Goal: Task Accomplishment & Management: Manage account settings

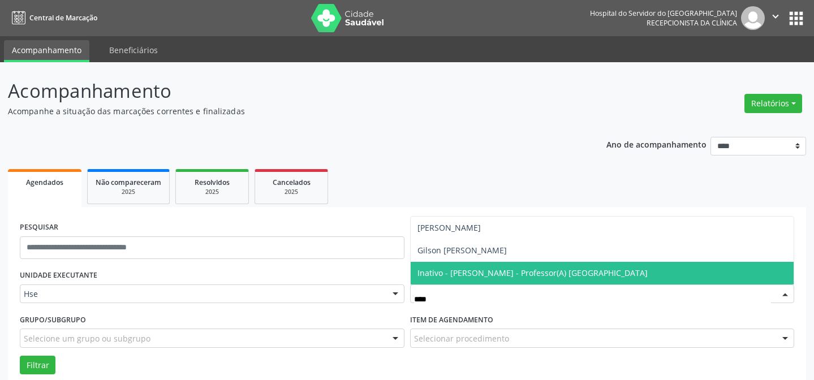
scroll to position [76, 0]
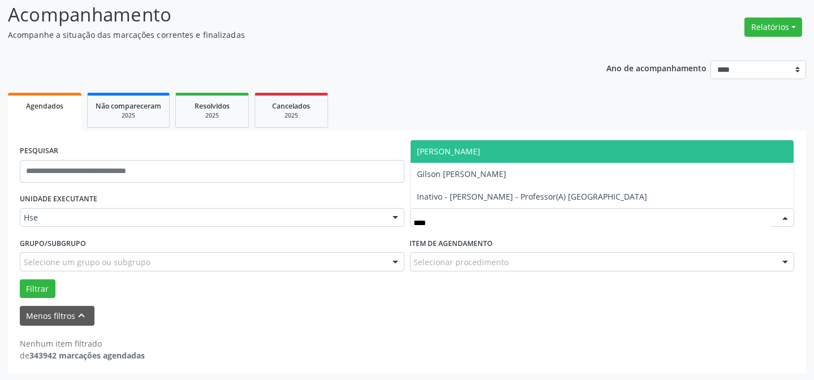
click at [481, 151] on span "[PERSON_NAME]" at bounding box center [449, 151] width 63 height 11
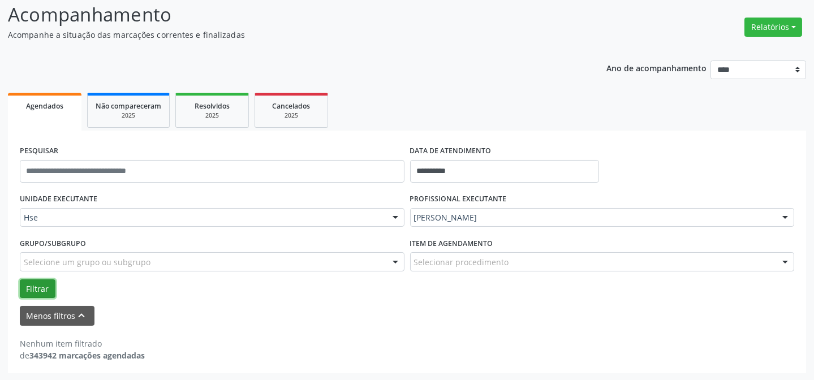
click at [51, 282] on button "Filtrar" at bounding box center [38, 289] width 36 height 19
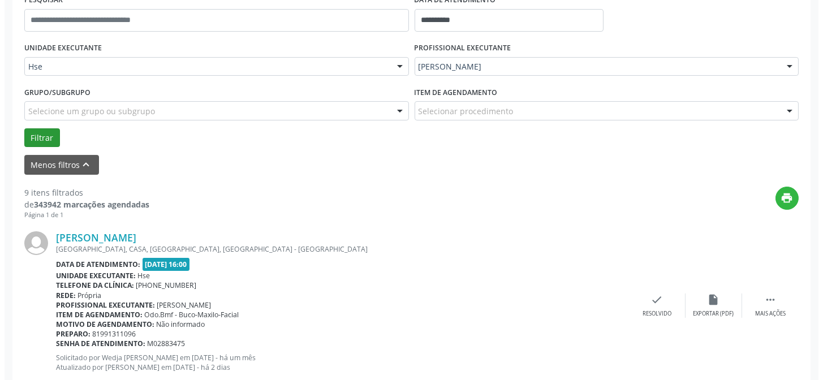
scroll to position [231, 0]
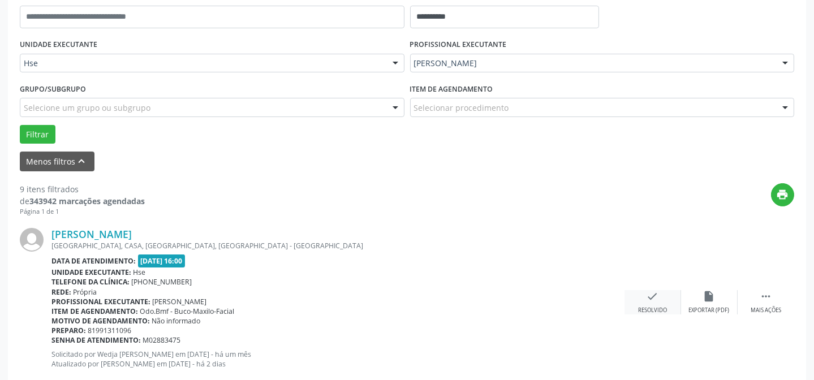
click at [651, 298] on icon "check" at bounding box center [653, 296] width 12 height 12
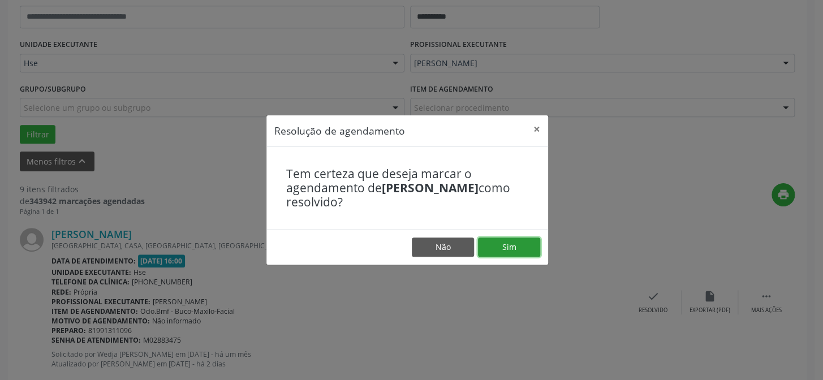
click at [500, 250] on button "Sim" at bounding box center [509, 247] width 62 height 19
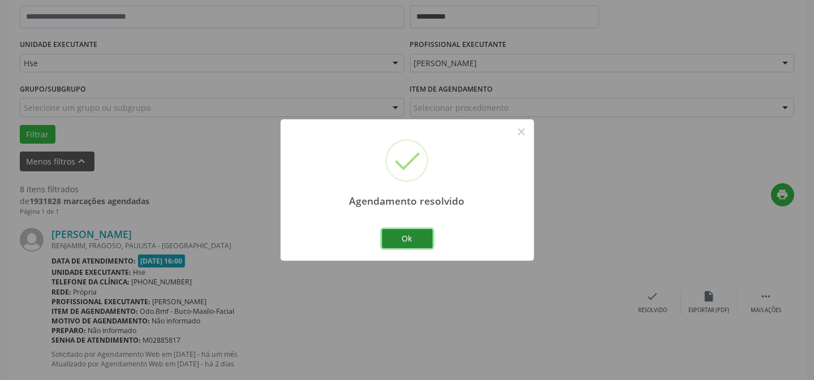
click at [390, 230] on button "Ok" at bounding box center [407, 238] width 51 height 19
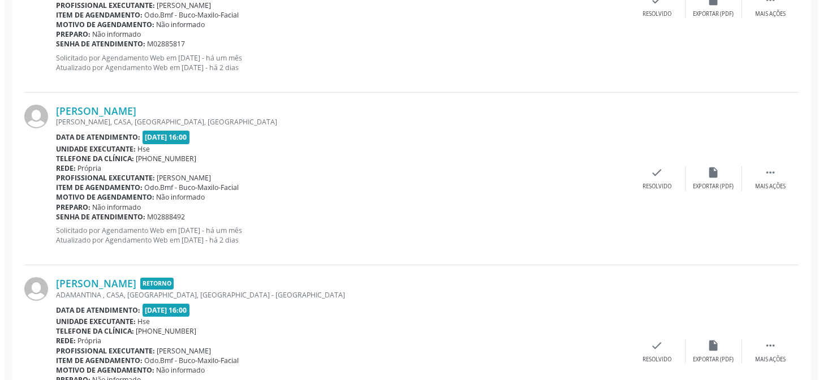
scroll to position [539, 0]
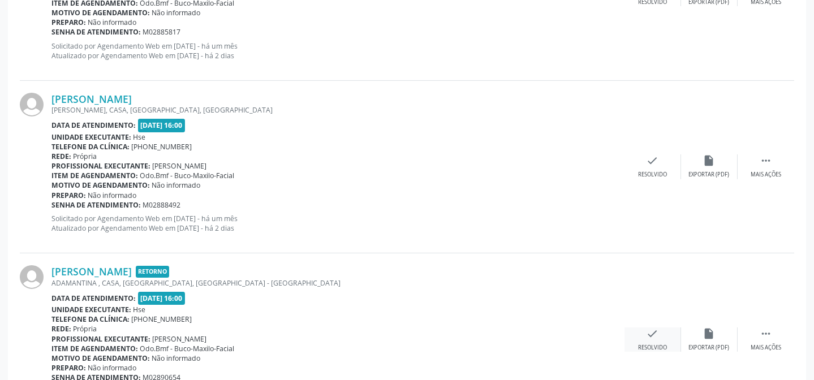
click at [647, 338] on icon "check" at bounding box center [653, 334] width 12 height 12
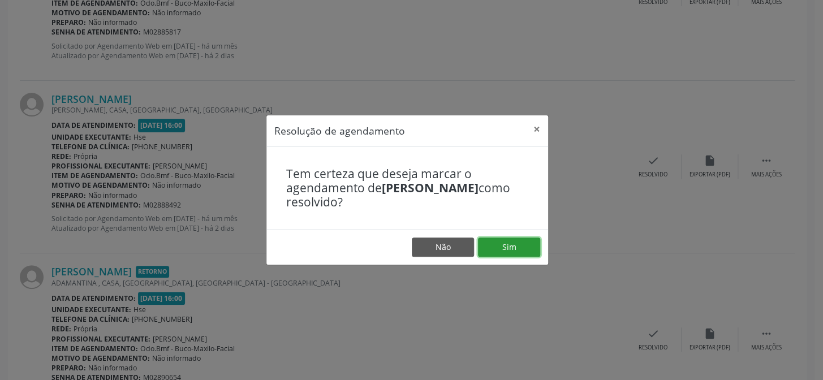
click at [514, 239] on button "Sim" at bounding box center [509, 247] width 62 height 19
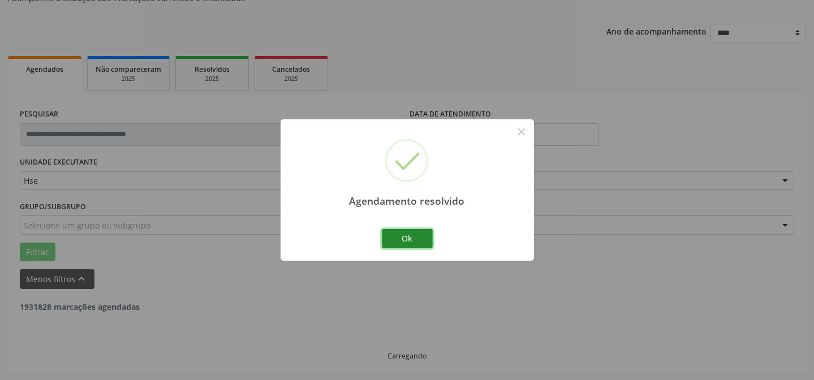
click at [412, 241] on button "Ok" at bounding box center [407, 238] width 51 height 19
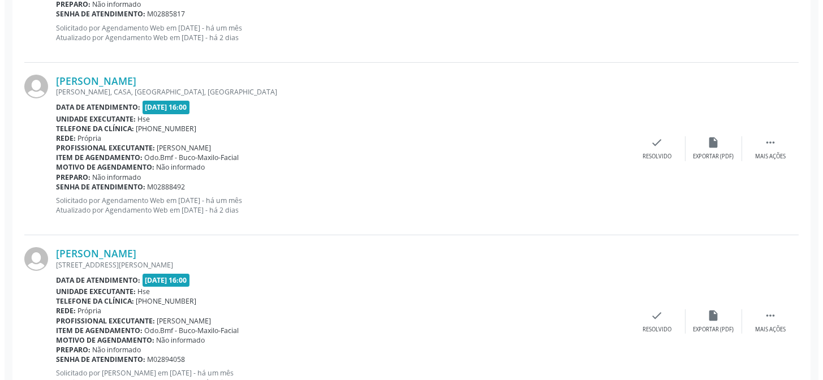
scroll to position [576, 0]
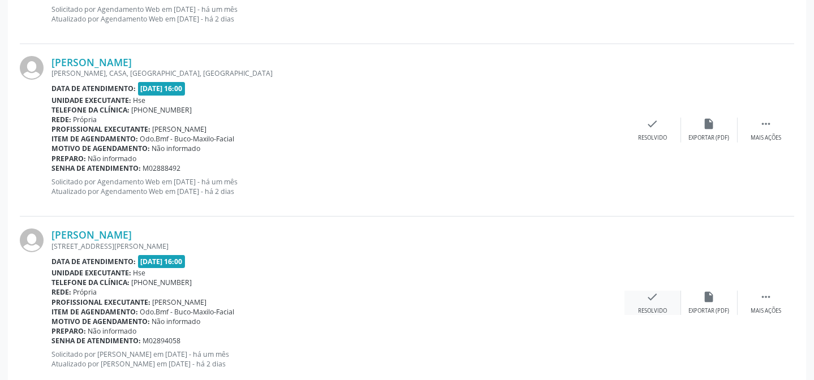
click at [644, 299] on div "check Resolvido" at bounding box center [653, 303] width 57 height 24
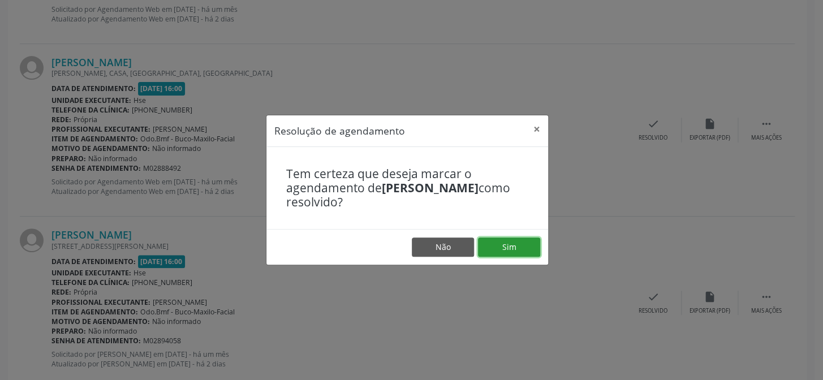
click at [527, 251] on button "Sim" at bounding box center [509, 247] width 62 height 19
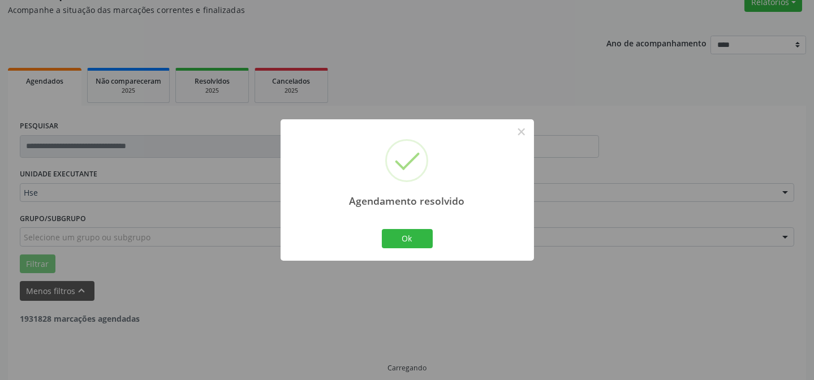
scroll to position [113, 0]
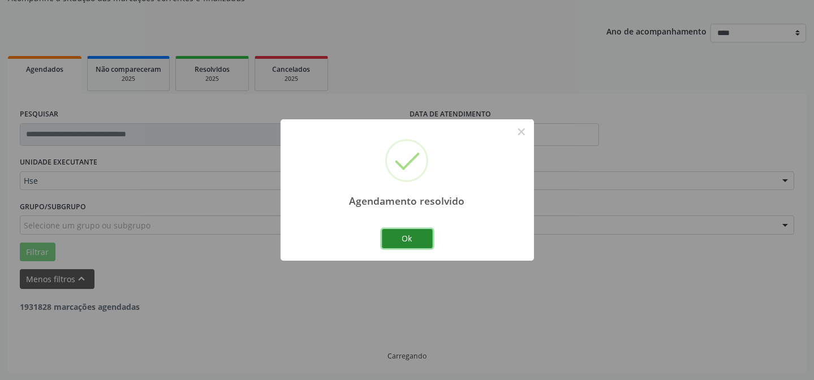
click at [416, 242] on button "Ok" at bounding box center [407, 238] width 51 height 19
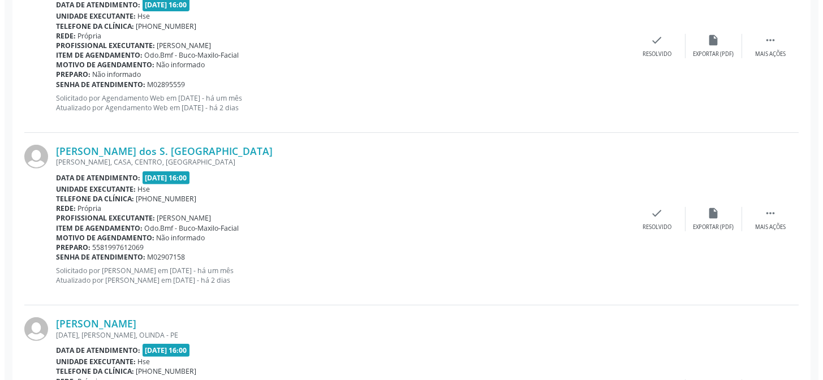
scroll to position [987, 0]
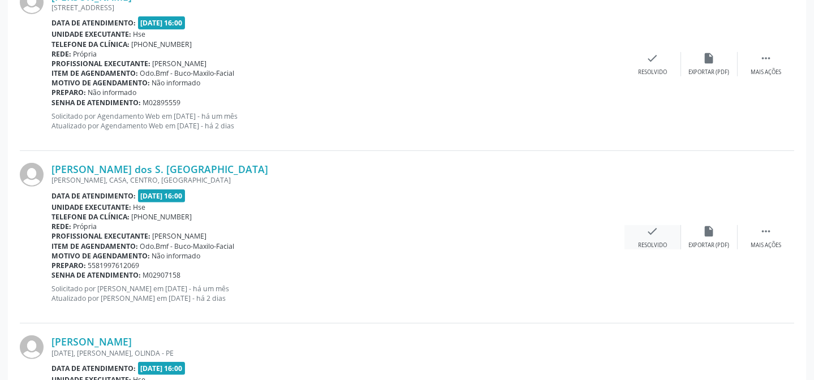
click at [662, 230] on div "check Resolvido" at bounding box center [653, 237] width 57 height 24
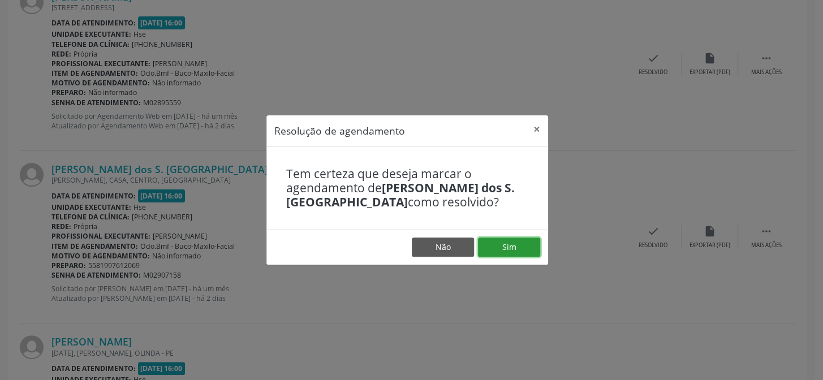
click at [523, 244] on button "Sim" at bounding box center [509, 247] width 62 height 19
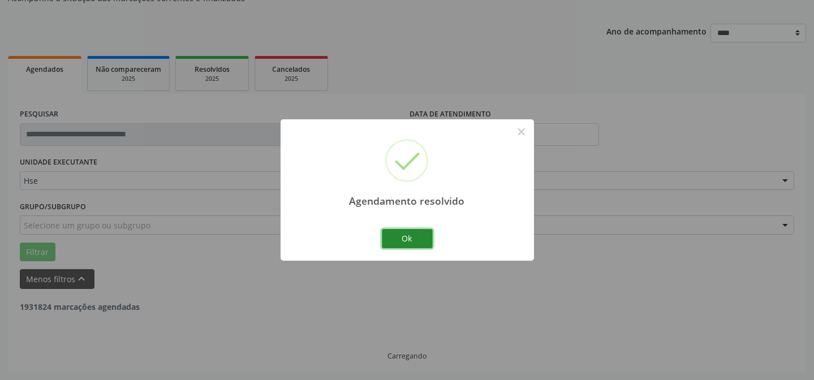
click at [410, 239] on button "Ok" at bounding box center [407, 238] width 51 height 19
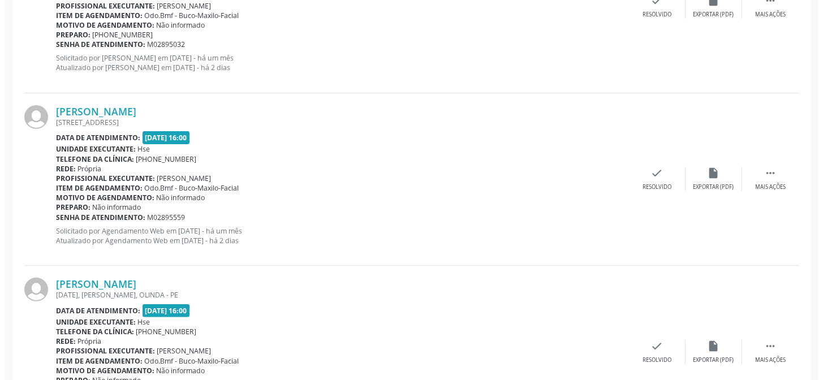
scroll to position [884, 0]
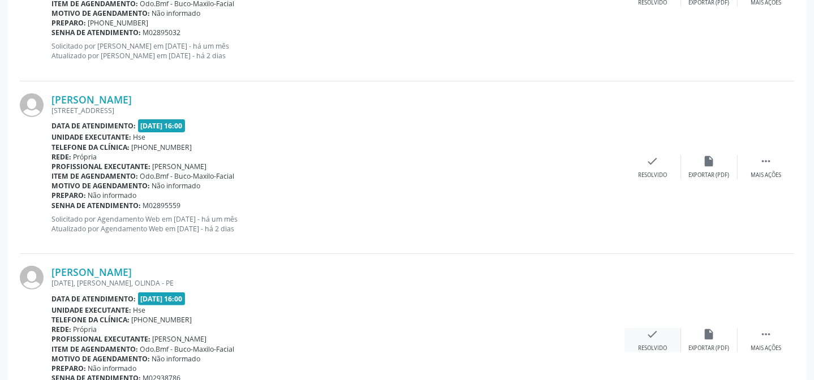
click at [657, 333] on icon "check" at bounding box center [653, 334] width 12 height 12
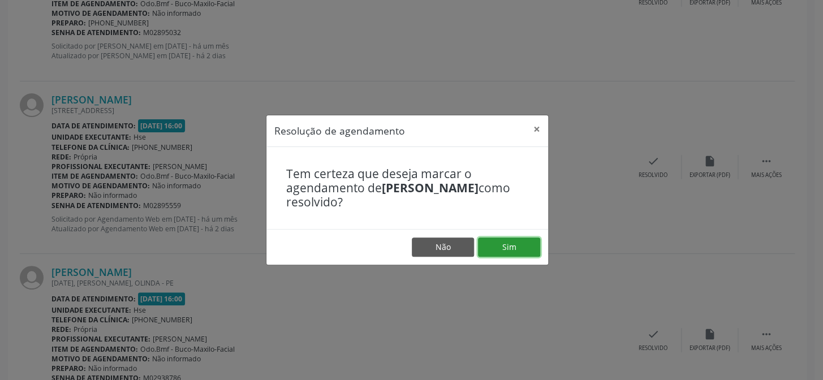
click at [522, 244] on button "Sim" at bounding box center [509, 247] width 62 height 19
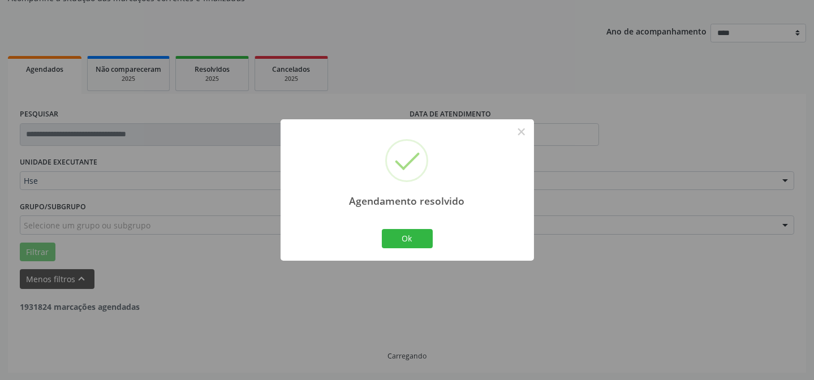
scroll to position [776, 0]
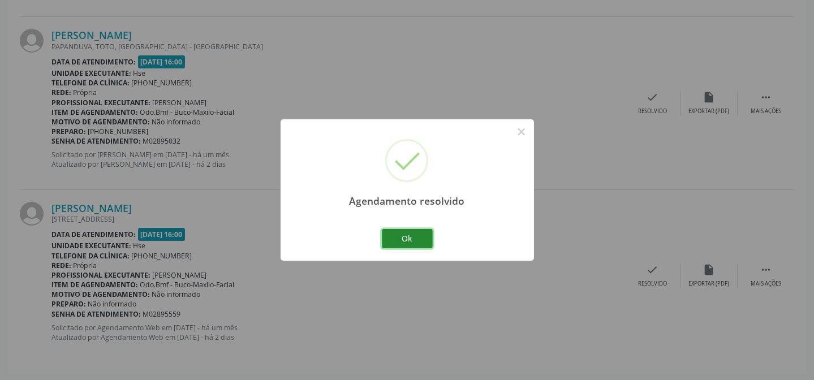
click at [389, 235] on button "Ok" at bounding box center [407, 238] width 51 height 19
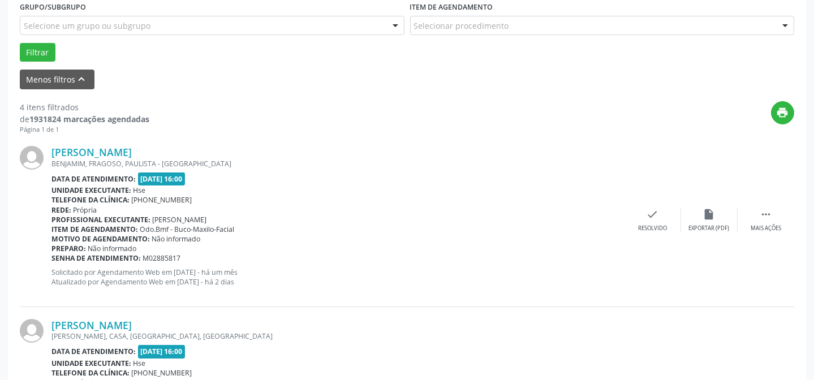
scroll to position [364, 0]
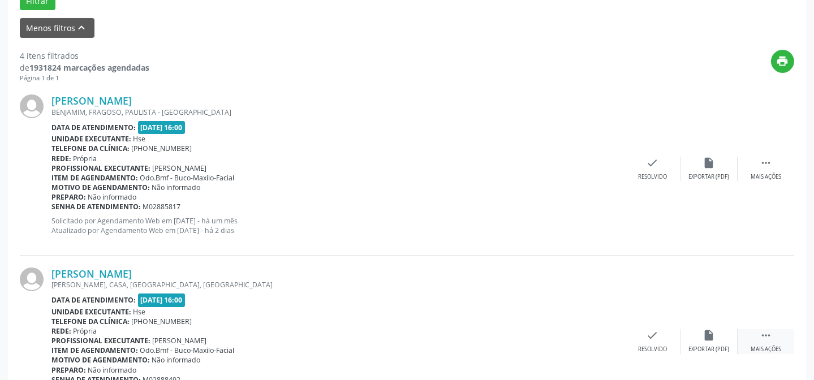
click at [770, 333] on icon "" at bounding box center [766, 335] width 12 height 12
click at [707, 332] on icon "alarm_off" at bounding box center [709, 335] width 12 height 12
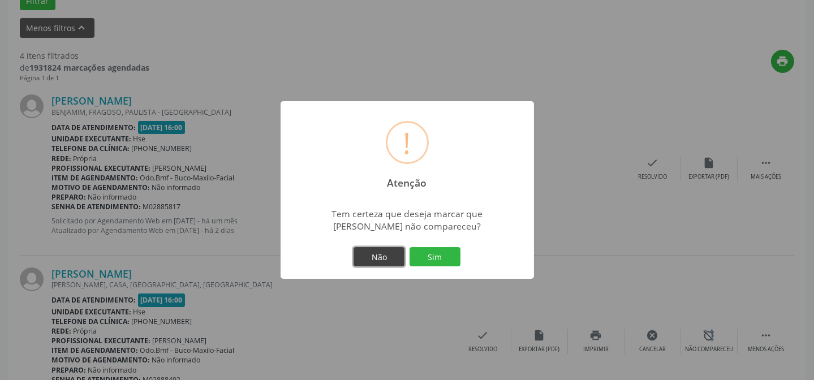
click at [373, 259] on button "Não" at bounding box center [379, 256] width 51 height 19
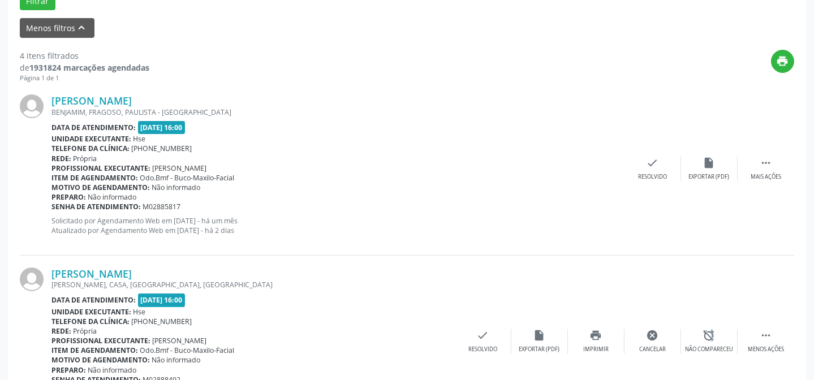
scroll to position [364, 0]
click at [764, 179] on div "Mais ações" at bounding box center [766, 178] width 31 height 8
click at [702, 166] on div "alarm_off Não compareceu" at bounding box center [709, 169] width 57 height 24
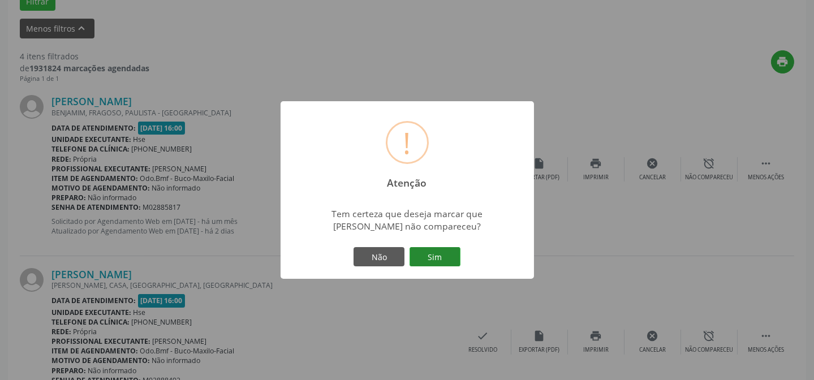
click at [452, 254] on button "Sim" at bounding box center [435, 256] width 51 height 19
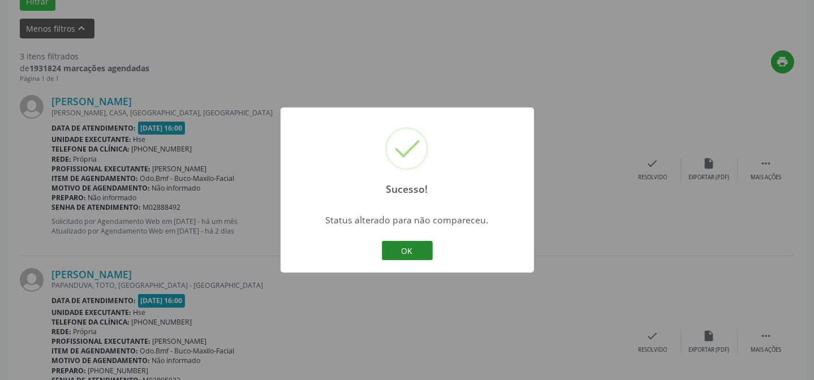
click at [403, 242] on button "OK" at bounding box center [407, 250] width 51 height 19
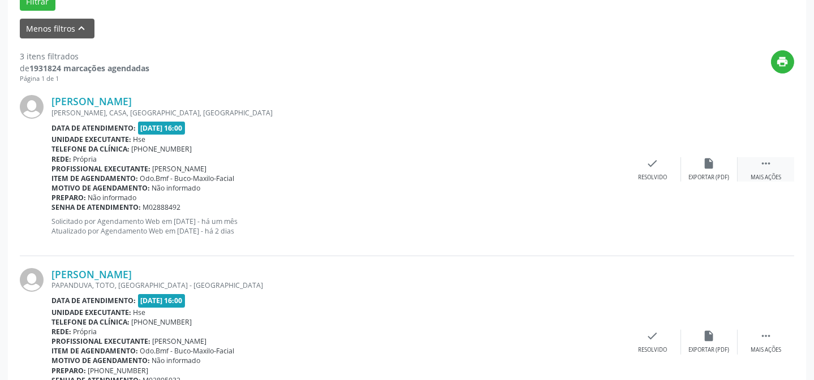
click at [766, 164] on icon "" at bounding box center [766, 163] width 12 height 12
click at [713, 169] on div "alarm_off Não compareceu" at bounding box center [709, 169] width 57 height 24
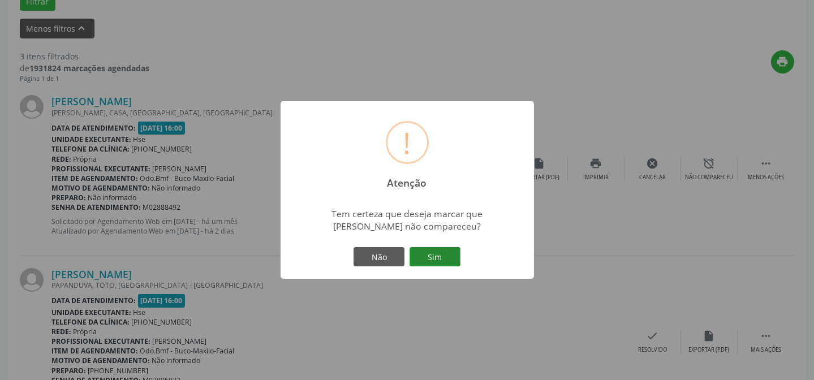
click at [435, 257] on button "Sim" at bounding box center [435, 256] width 51 height 19
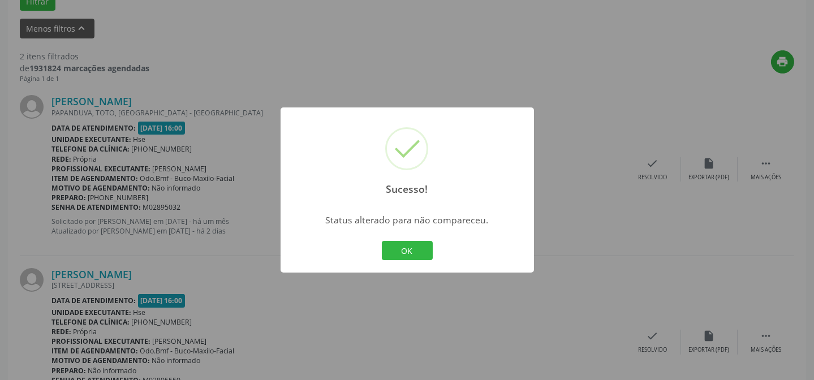
click at [411, 239] on div "OK Cancel" at bounding box center [407, 251] width 56 height 24
click at [410, 250] on button "OK" at bounding box center [407, 250] width 51 height 19
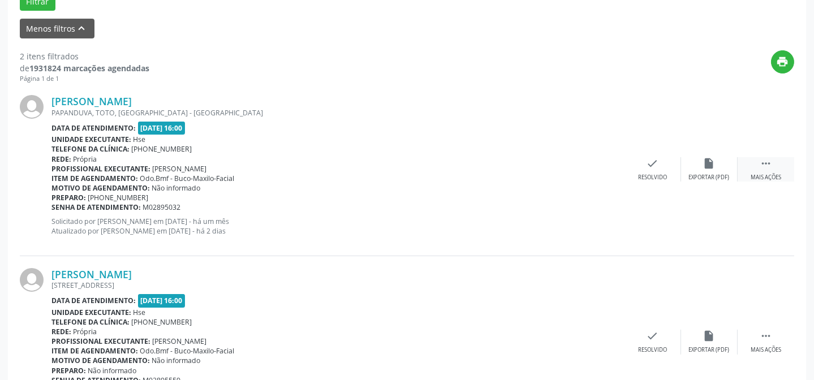
click at [748, 160] on div " Mais ações" at bounding box center [766, 169] width 57 height 24
click at [703, 174] on div "Não compareceu" at bounding box center [709, 178] width 48 height 8
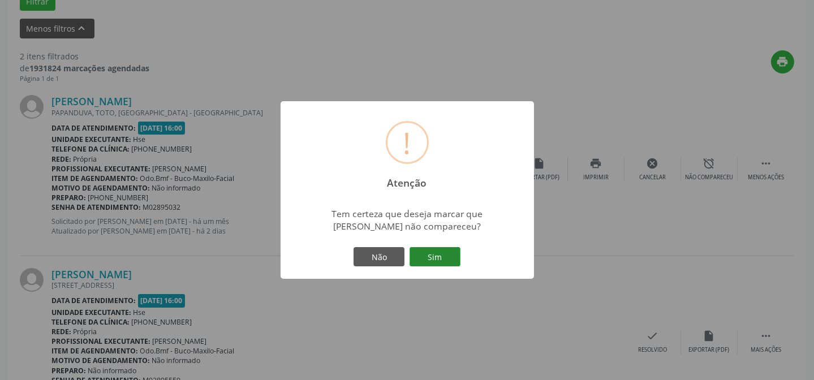
click at [433, 253] on button "Sim" at bounding box center [435, 256] width 51 height 19
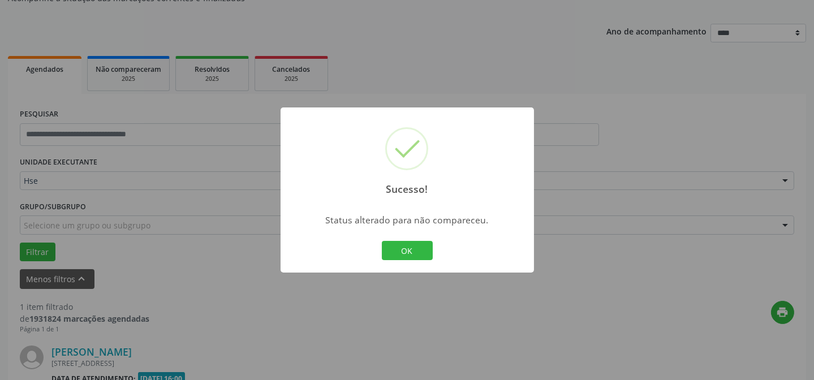
scroll to position [259, 0]
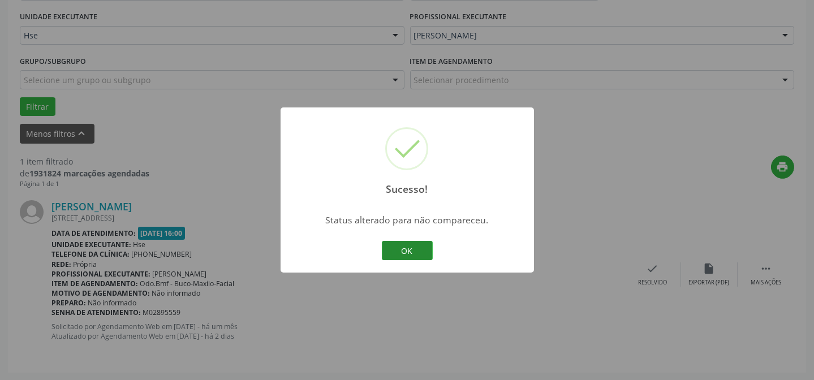
click at [406, 241] on button "OK" at bounding box center [407, 250] width 51 height 19
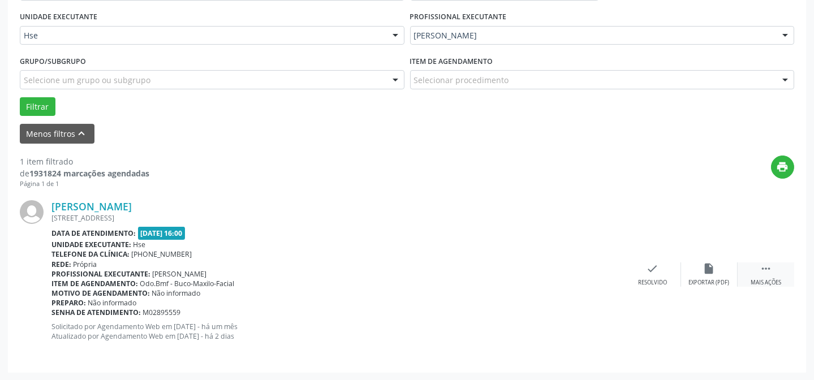
drag, startPoint x: 759, startPoint y: 274, endPoint x: 742, endPoint y: 272, distance: 17.1
click at [759, 274] on div " Mais ações" at bounding box center [766, 275] width 57 height 24
click at [696, 269] on div "alarm_off Não compareceu" at bounding box center [709, 275] width 57 height 24
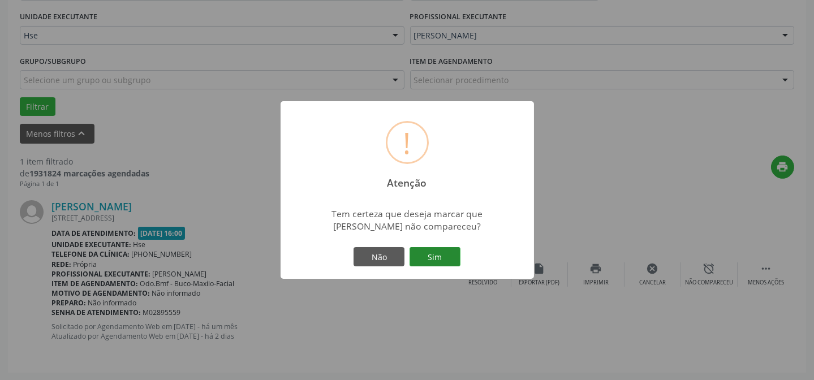
click at [442, 251] on button "Sim" at bounding box center [435, 256] width 51 height 19
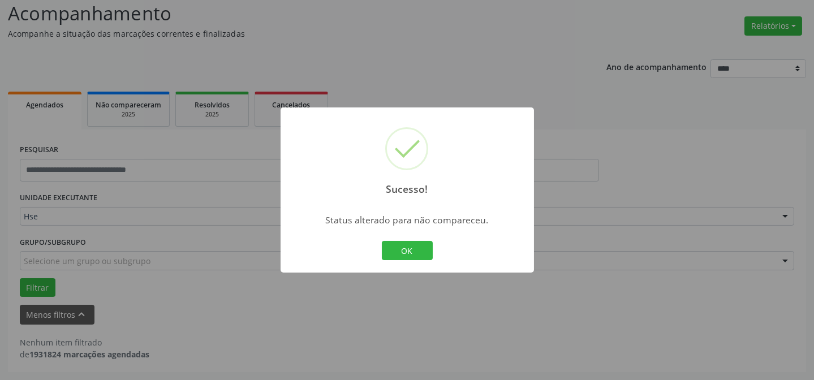
scroll to position [76, 0]
click at [425, 247] on button "OK" at bounding box center [407, 250] width 51 height 19
